Goal: Information Seeking & Learning: Find specific page/section

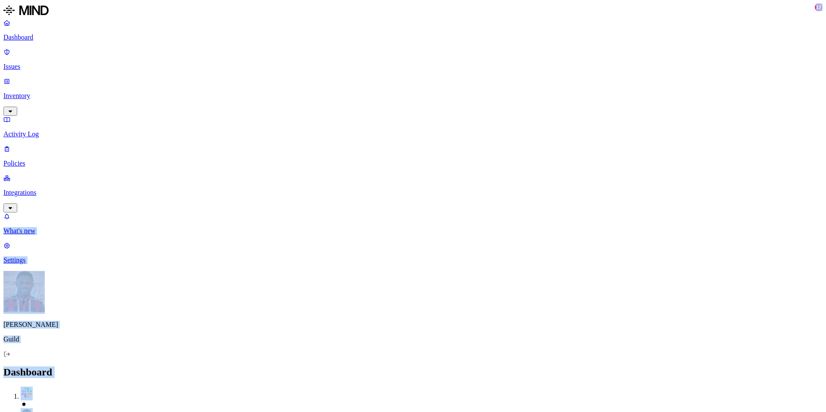
drag, startPoint x: 155, startPoint y: 143, endPoint x: 26, endPoint y: 139, distance: 129.6
click at [40, 130] on p "Activity Log" at bounding box center [412, 134] width 819 height 8
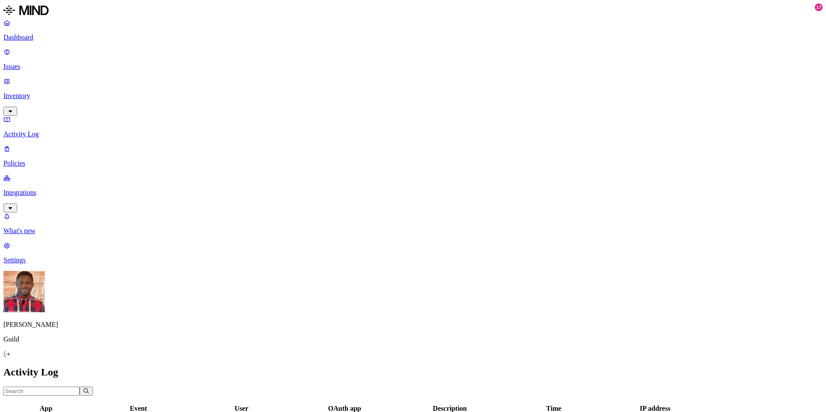
click at [80, 387] on input "text" at bounding box center [41, 391] width 76 height 9
paste input "[PERSON_NAME]"
type input "[PERSON_NAME]"
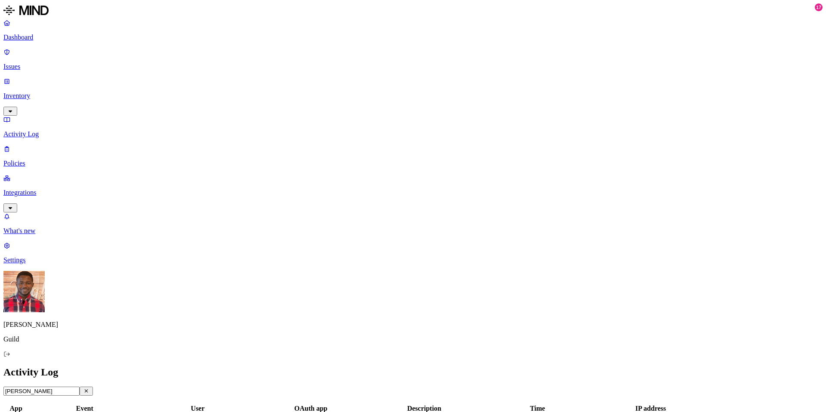
drag, startPoint x: 146, startPoint y: 27, endPoint x: 108, endPoint y: 29, distance: 38.8
click at [80, 387] on input "[PERSON_NAME]" at bounding box center [41, 391] width 76 height 9
click at [88, 390] on icon "button" at bounding box center [86, 391] width 3 height 3
click at [275, 405] on th "User" at bounding box center [240, 409] width 104 height 9
click at [275, 405] on th "User" at bounding box center [241, 409] width 105 height 9
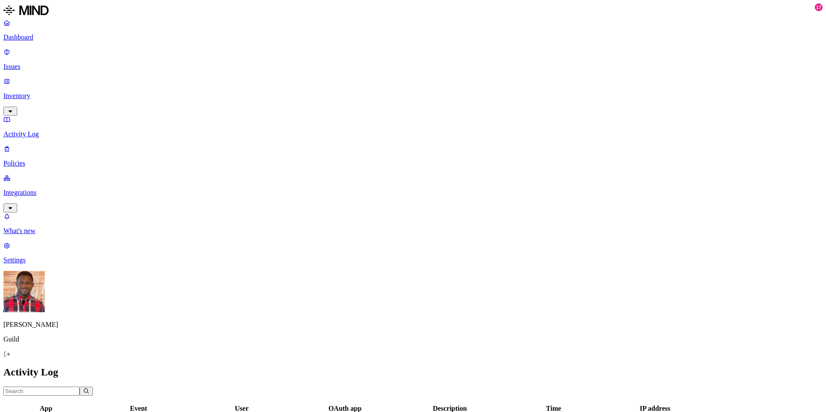
click at [259, 405] on div "User" at bounding box center [242, 409] width 104 height 8
click at [80, 387] on input "text" at bounding box center [41, 391] width 76 height 9
drag, startPoint x: 149, startPoint y: 30, endPoint x: 93, endPoint y: 29, distance: 56.0
click at [93, 29] on div "Dashboard Issues Inventory Activity Log Policies Integrations What's new 17 Set…" at bounding box center [412, 365] width 819 height 725
type input "elsita.sanya"
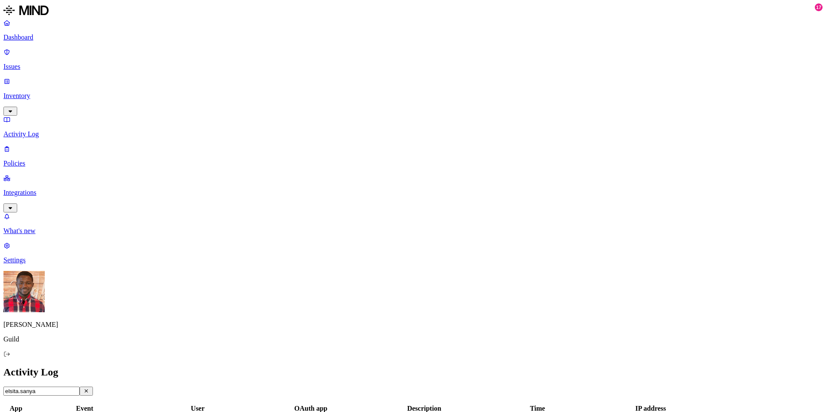
click at [196, 367] on div "Activity Log" at bounding box center [412, 373] width 819 height 12
click at [80, 387] on input "elsita.sanya" at bounding box center [41, 391] width 76 height 9
click at [50, 92] on p "Inventory" at bounding box center [412, 96] width 819 height 8
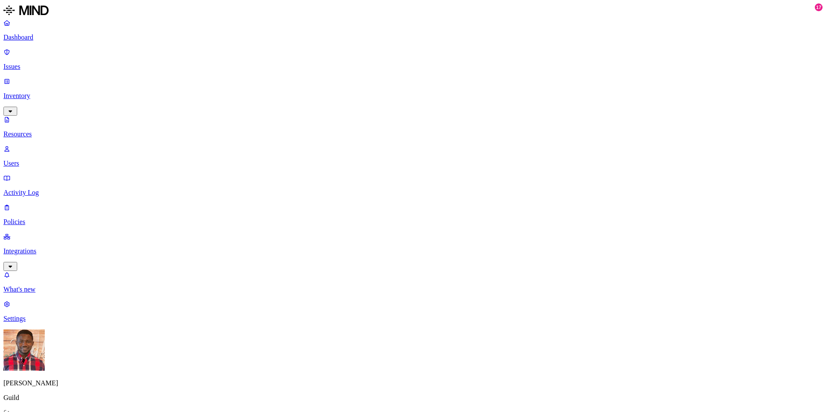
type input "s"
drag, startPoint x: 153, startPoint y: 31, endPoint x: 125, endPoint y: 31, distance: 28.0
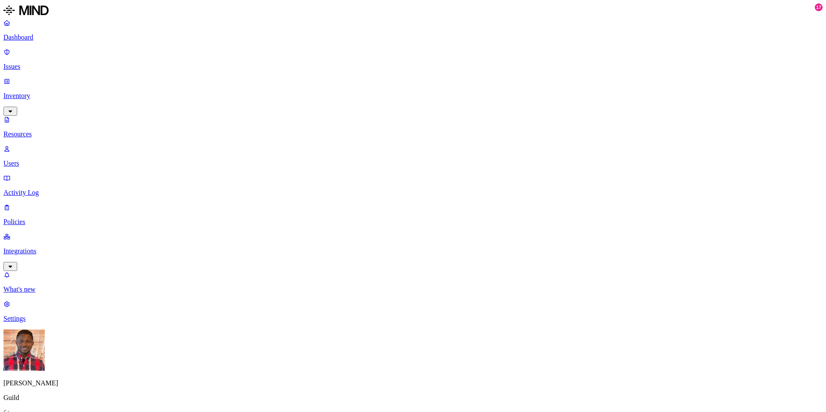
type input "elsita"
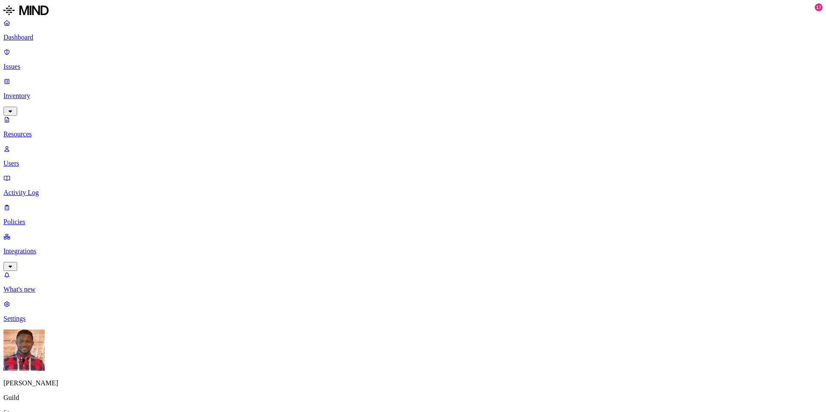
scroll to position [145, 0]
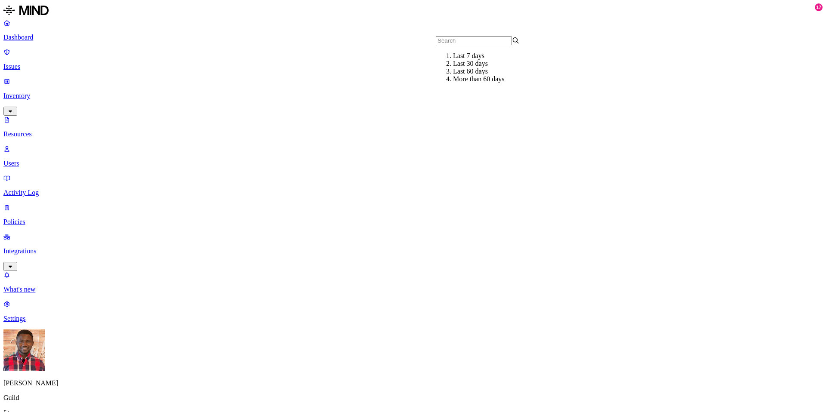
click at [472, 60] on div "Last 7 days" at bounding box center [495, 56] width 84 height 8
click at [55, 160] on p "Users" at bounding box center [412, 164] width 819 height 8
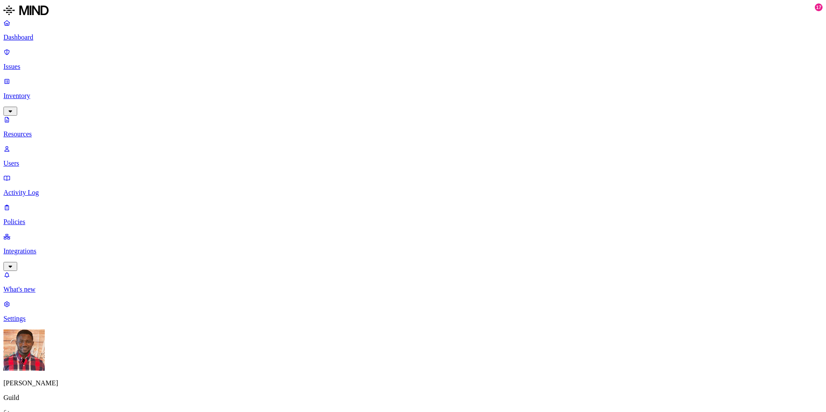
type input "elsita"
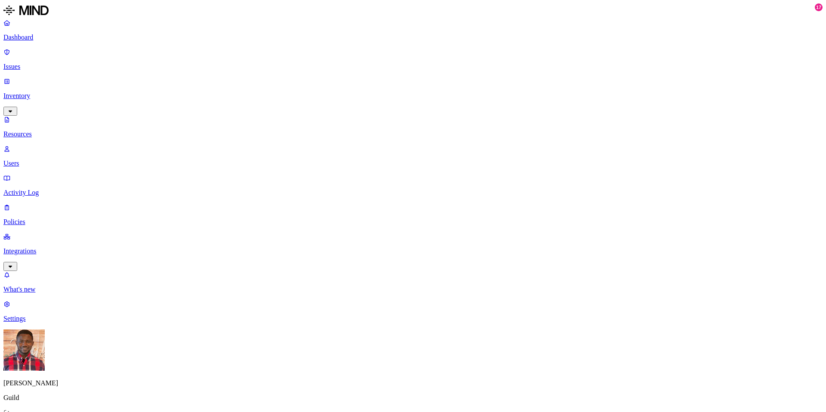
scroll to position [465, 0]
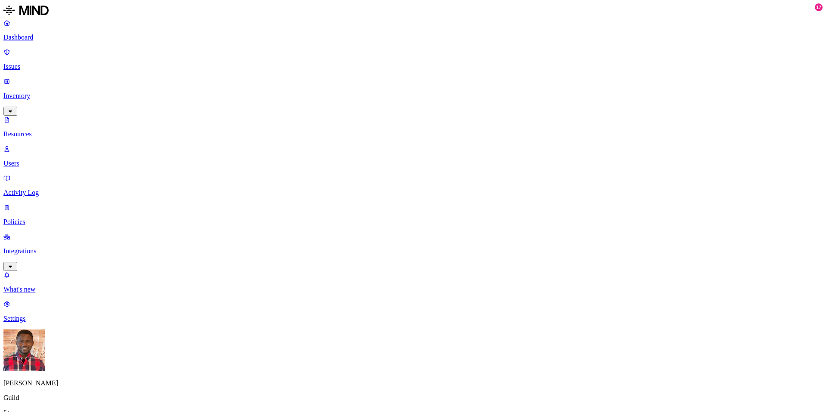
scroll to position [7, 0]
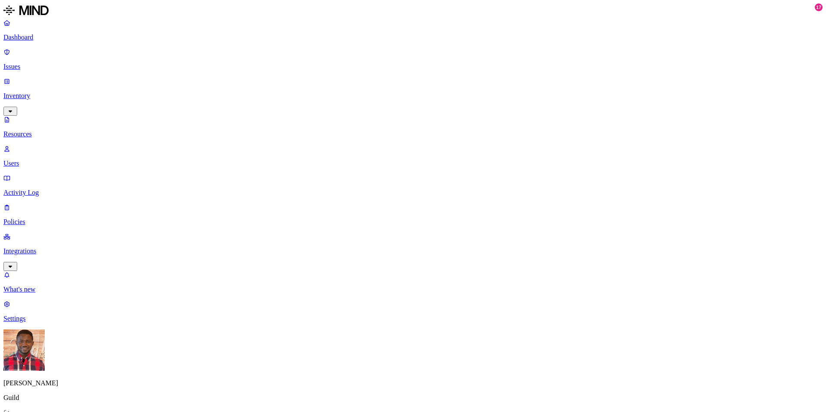
type input "charl"
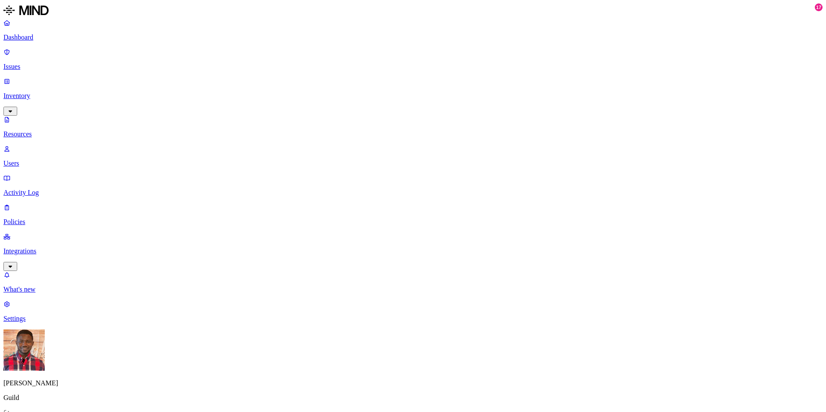
type input "[PERSON_NAME]"
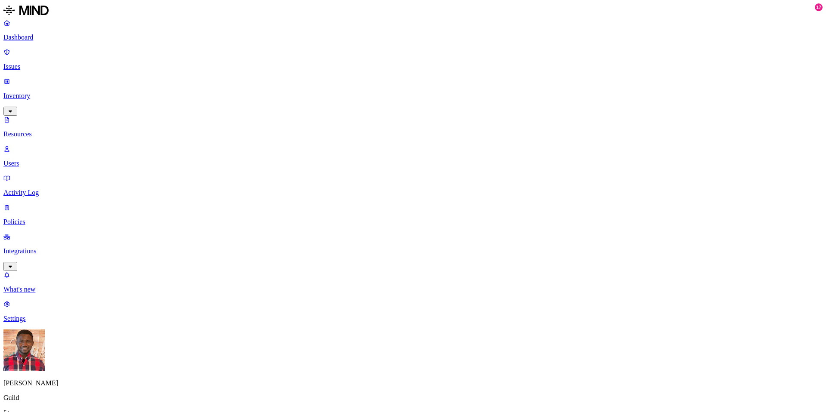
paste input "elsita.sanya"
type input "elsita"
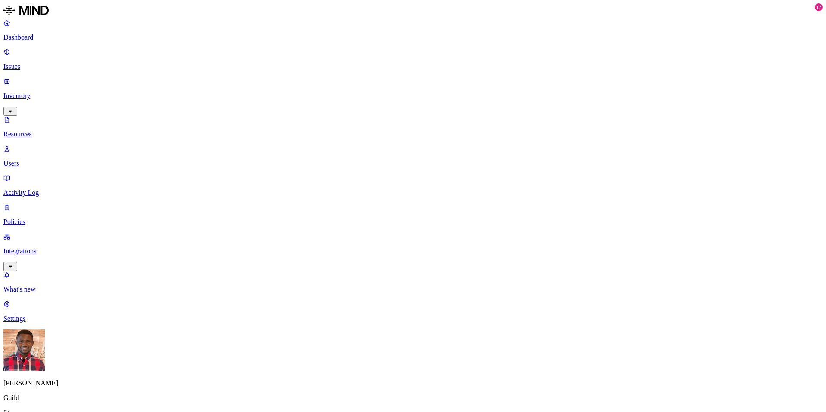
scroll to position [155, 0]
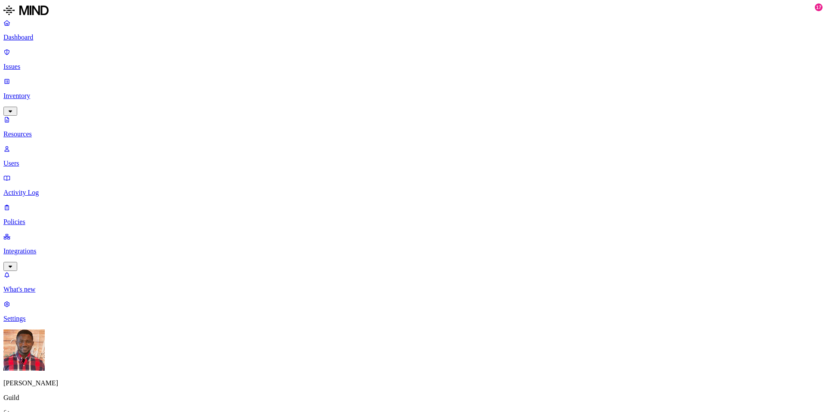
click at [73, 293] on p "What's new" at bounding box center [412, 290] width 819 height 8
